Goal: Information Seeking & Learning: Learn about a topic

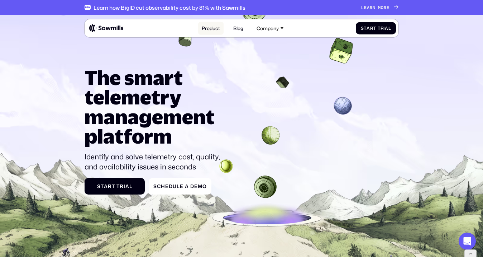
click at [215, 28] on link "Product" at bounding box center [210, 28] width 25 height 13
